Goal: Task Accomplishment & Management: Use online tool/utility

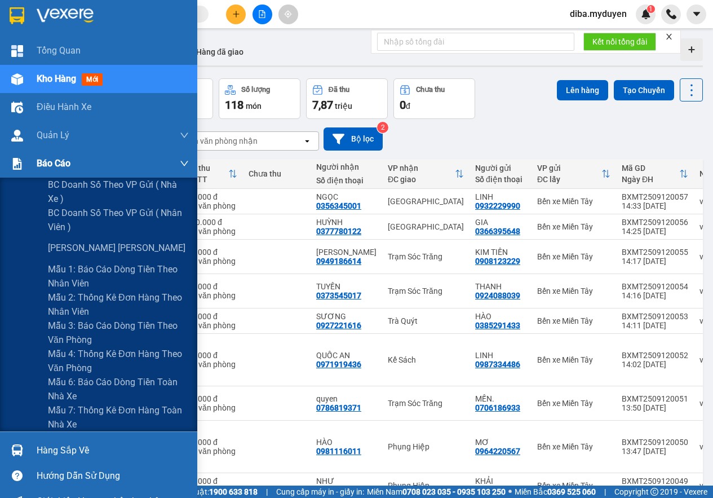
drag, startPoint x: 24, startPoint y: 167, endPoint x: 69, endPoint y: 171, distance: 45.3
click at [25, 166] on div at bounding box center [17, 164] width 20 height 20
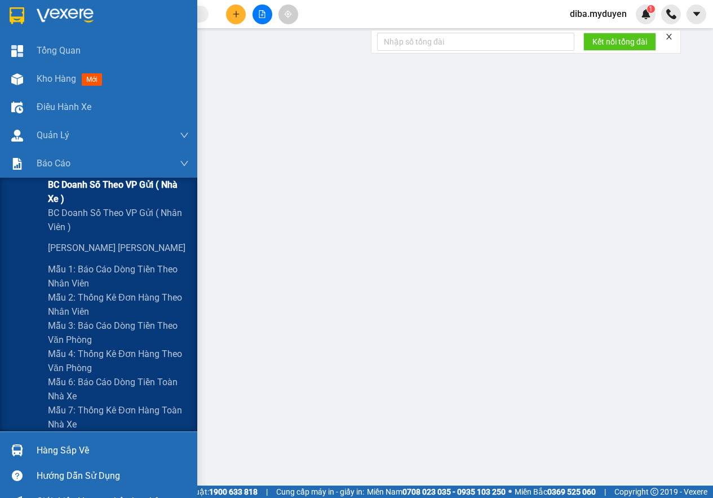
drag, startPoint x: 78, startPoint y: 186, endPoint x: 84, endPoint y: 244, distance: 57.8
click at [78, 187] on span "BC doanh số theo VP gửi ( nhà xe )" at bounding box center [118, 192] width 141 height 28
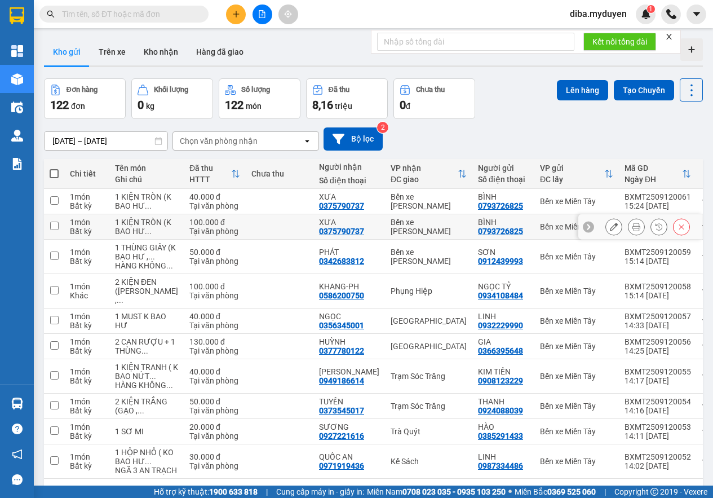
click at [678, 231] on icon at bounding box center [682, 227] width 8 height 8
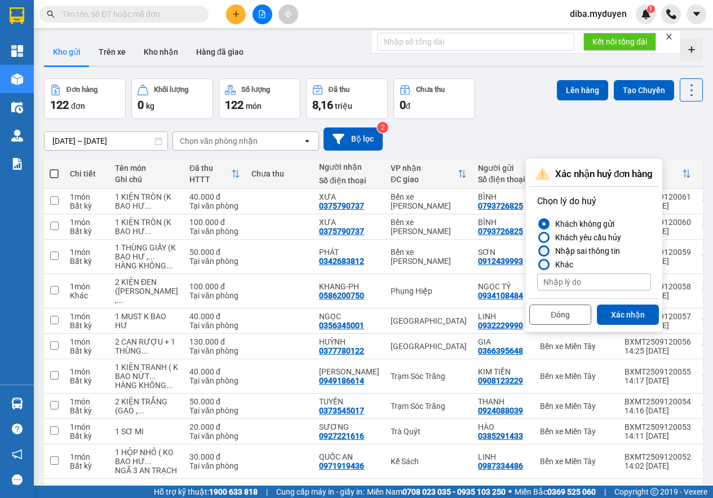
click at [586, 246] on div "Nhập sai thông tin" at bounding box center [585, 251] width 69 height 14
click at [537, 251] on input "Nhập sai thông tin" at bounding box center [537, 251] width 0 height 0
drag, startPoint x: 626, startPoint y: 315, endPoint x: 596, endPoint y: 318, distance: 30.6
click at [625, 315] on button "Xác nhận" at bounding box center [628, 314] width 62 height 20
